Goal: Task Accomplishment & Management: Manage account settings

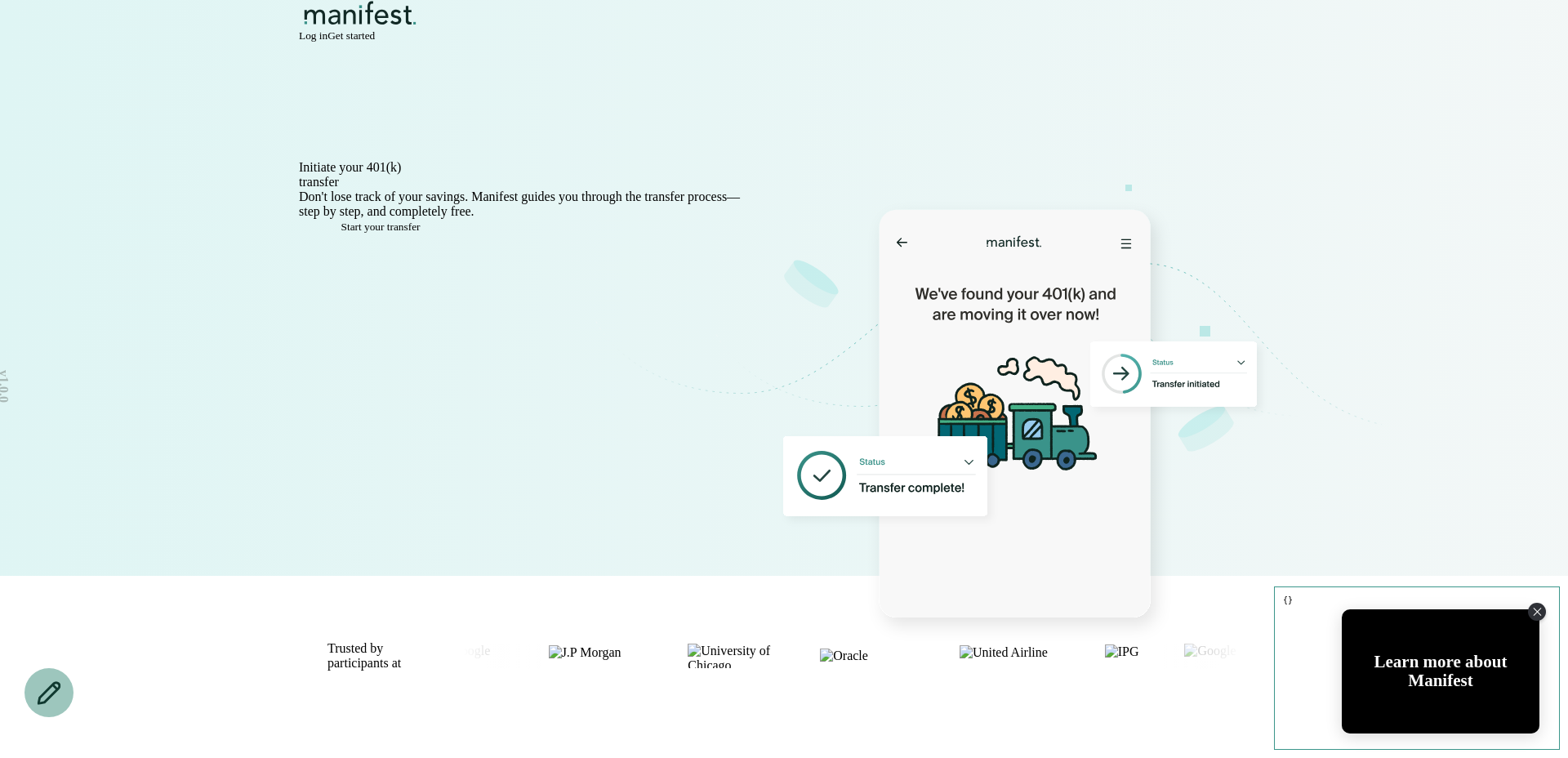
click at [1136, 30] on div "Log in Get started" at bounding box center [784, 37] width 970 height 13
click at [328, 38] on span "Log in" at bounding box center [313, 36] width 29 height 13
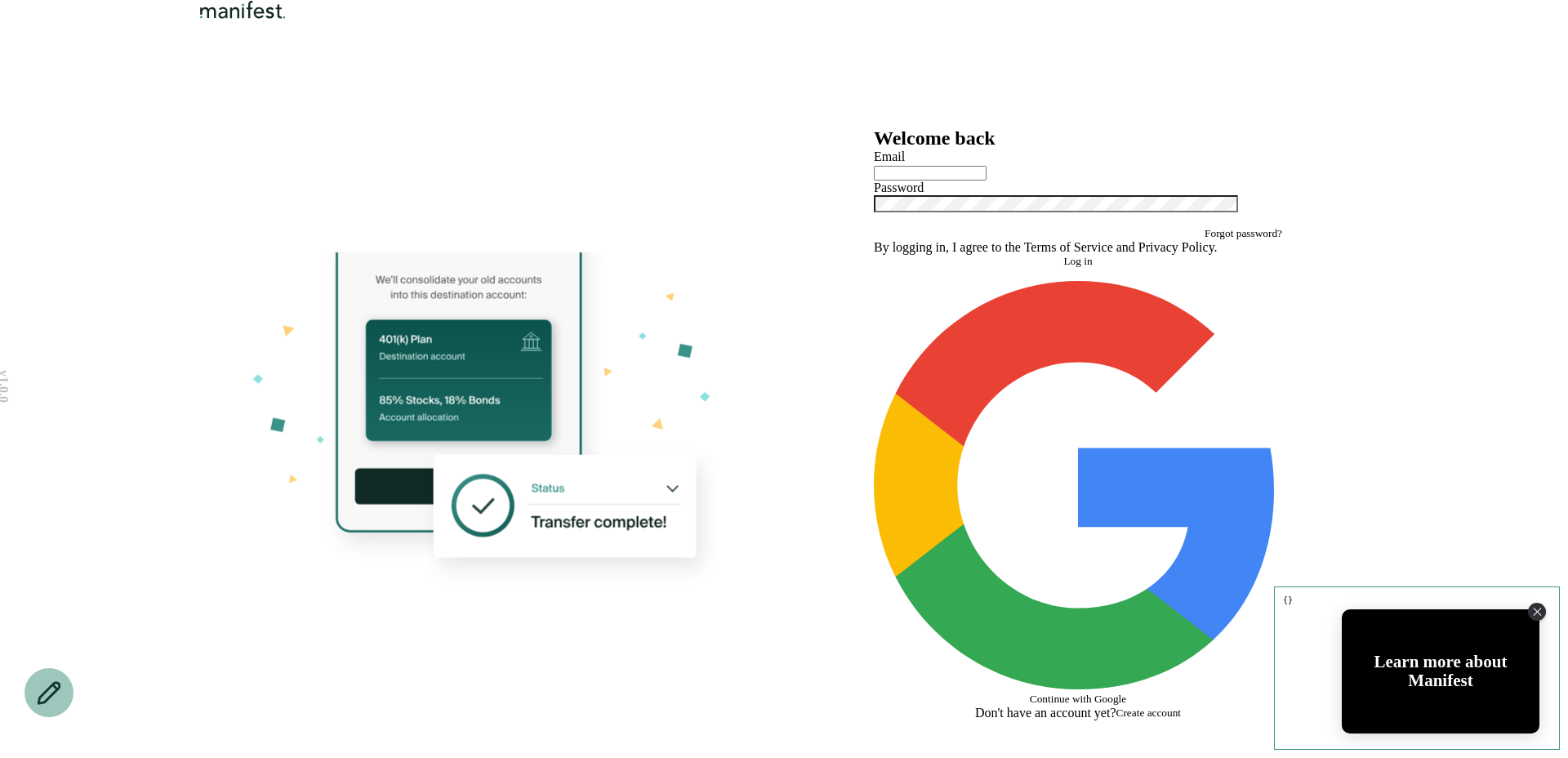
type input "**********"
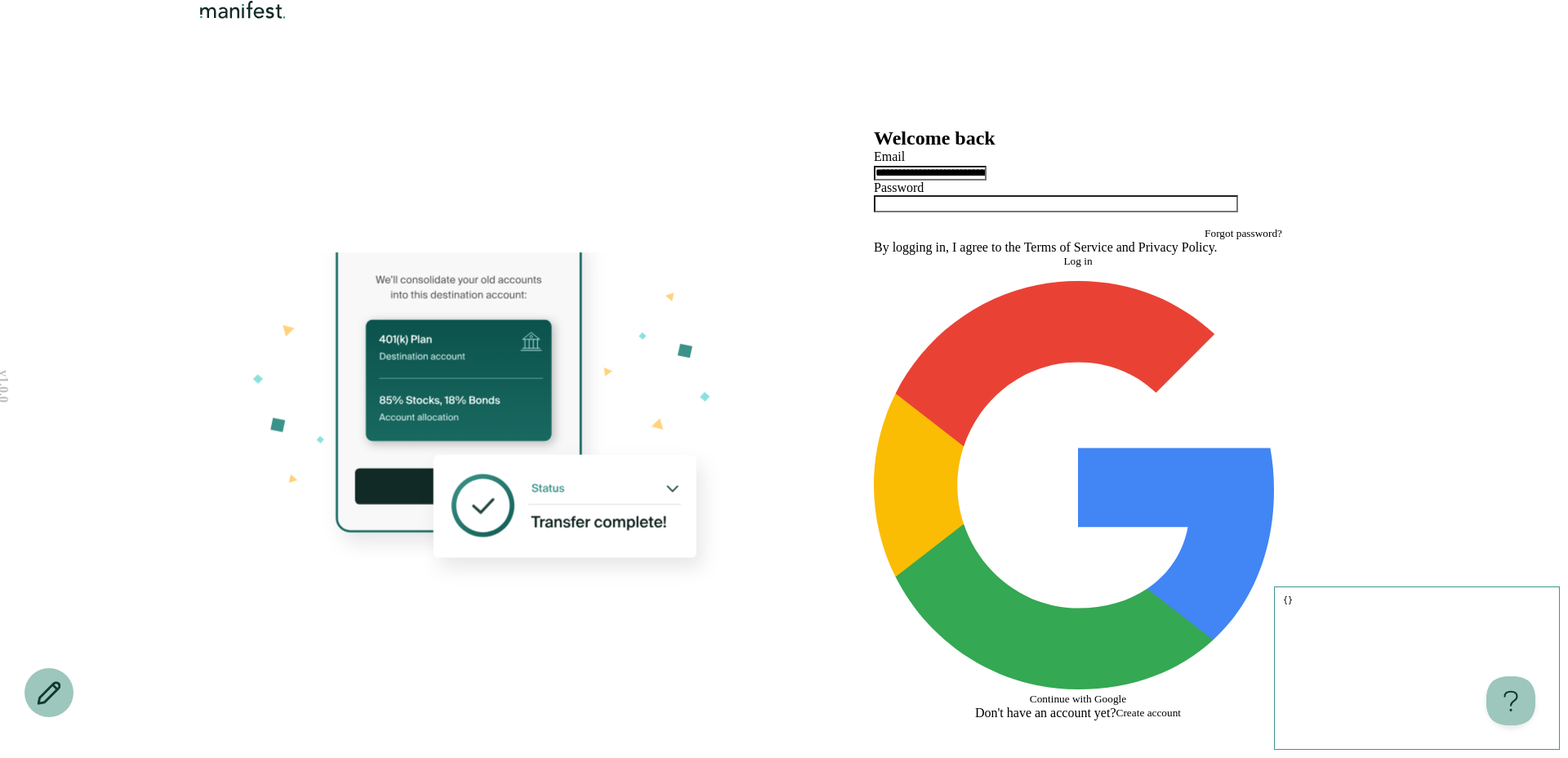
click at [1010, 268] on button "Log in" at bounding box center [1078, 262] width 409 height 13
